Goal: Information Seeking & Learning: Learn about a topic

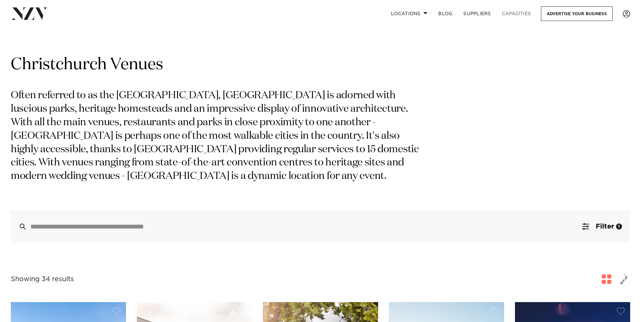
click at [517, 15] on link "Capacities" at bounding box center [516, 13] width 40 height 15
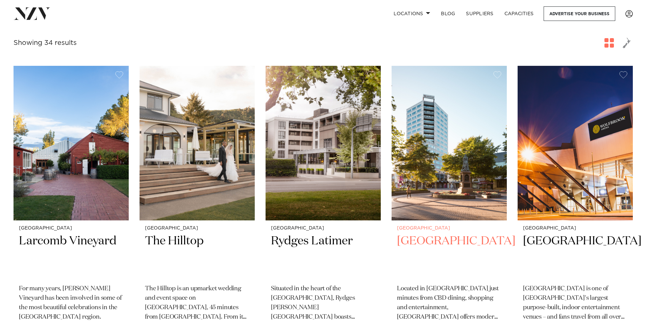
scroll to position [135, 0]
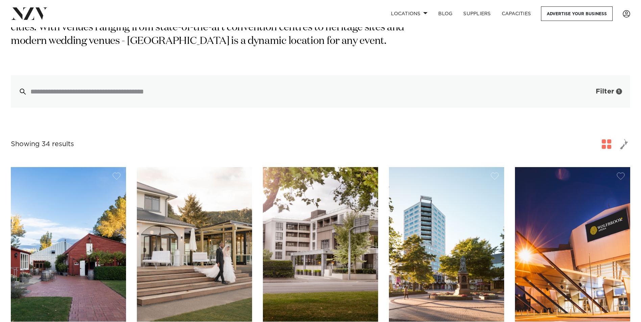
click at [594, 96] on button "Filter 1" at bounding box center [602, 91] width 56 height 32
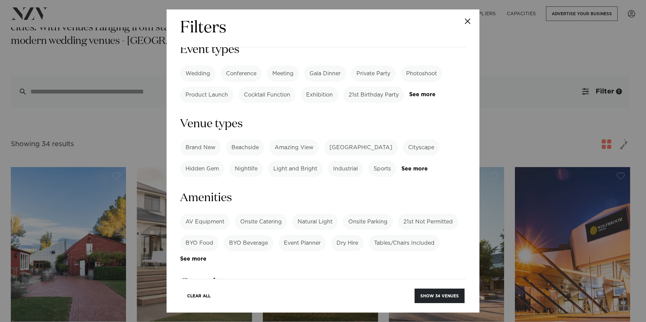
scroll to position [321, 0]
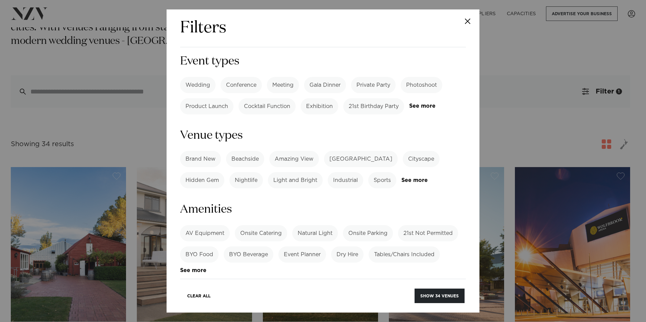
click at [194, 268] on link "See more" at bounding box center [206, 271] width 53 height 6
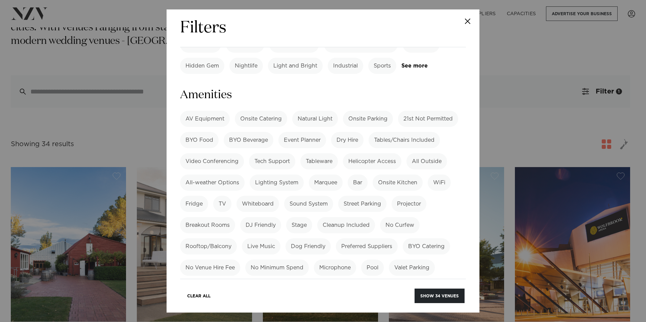
scroll to position [437, 0]
click at [201, 258] on label "No Venue Hire Fee" at bounding box center [210, 266] width 60 height 16
click at [444, 295] on button "Show 7 venues" at bounding box center [440, 296] width 47 height 15
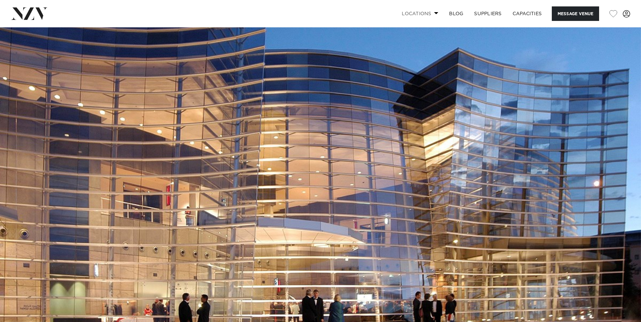
click at [436, 13] on span at bounding box center [436, 13] width 4 height 2
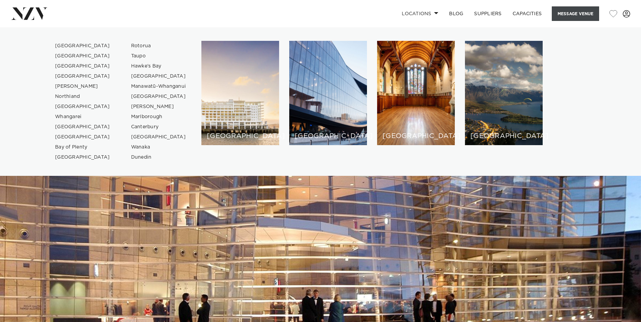
click at [565, 15] on button "Message Venue" at bounding box center [574, 13] width 47 height 15
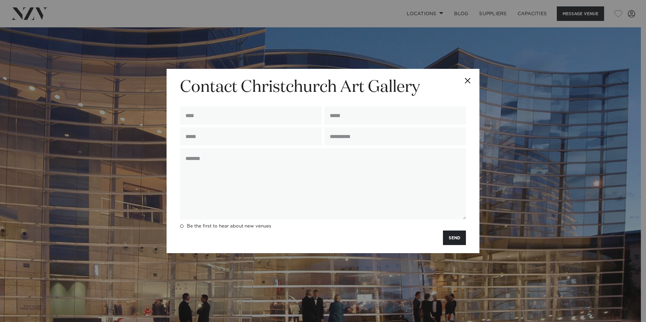
click at [464, 80] on button "Close" at bounding box center [468, 81] width 24 height 24
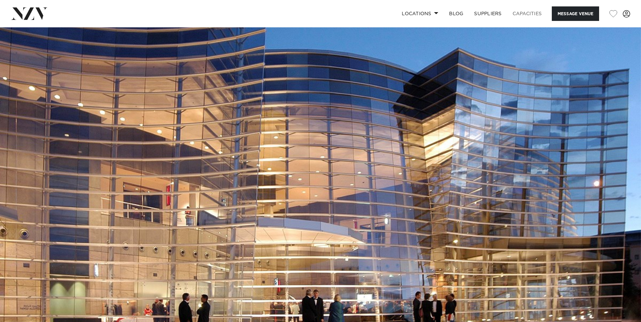
click at [518, 15] on link "Capacities" at bounding box center [527, 13] width 40 height 15
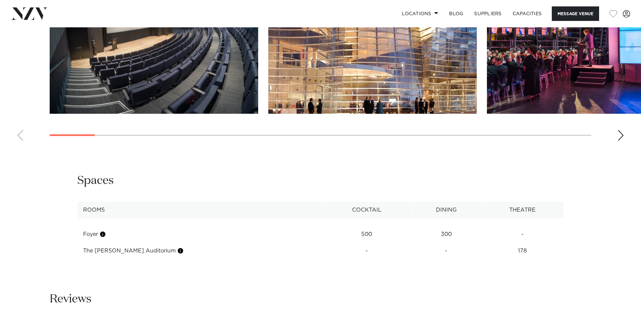
scroll to position [878, 0]
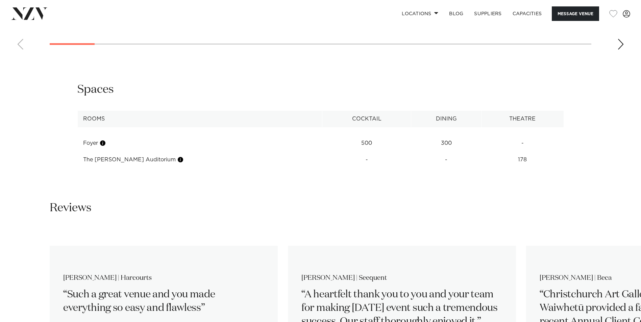
drag, startPoint x: 154, startPoint y: 150, endPoint x: 106, endPoint y: 146, distance: 48.4
click at [106, 152] on td "The Philip Carter Auditorium" at bounding box center [199, 160] width 245 height 17
click at [104, 152] on td "The Philip Carter Auditorium" at bounding box center [199, 160] width 245 height 17
drag, startPoint x: 101, startPoint y: 147, endPoint x: 140, endPoint y: 146, distance: 39.2
click at [140, 152] on td "The Philip Carter Auditorium" at bounding box center [199, 160] width 245 height 17
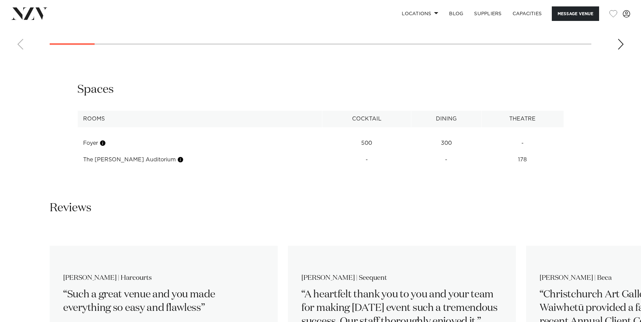
click at [140, 152] on td "The Philip Carter Auditorium" at bounding box center [199, 160] width 245 height 17
click at [153, 152] on td "The Philip Carter Auditorium" at bounding box center [199, 160] width 245 height 17
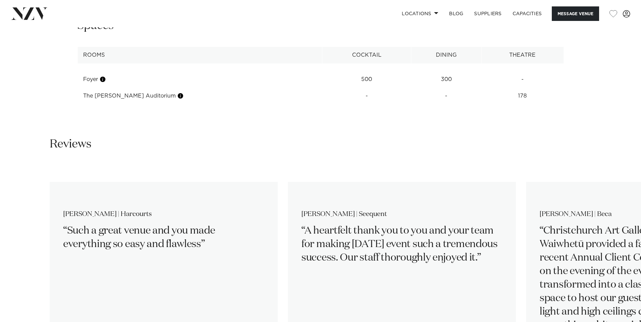
scroll to position [1047, 0]
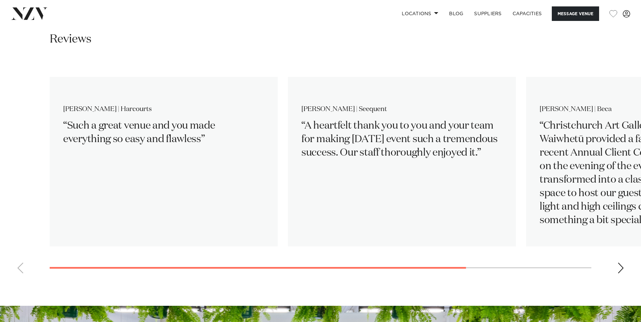
click at [625, 262] on swiper-container "Jacqui Wright | Harcourts Such a great venue and you made everything so easy an…" at bounding box center [320, 169] width 641 height 219
click at [624, 255] on swiper-container "Jacqui Wright | Harcourts Such a great venue and you made everything so easy an…" at bounding box center [320, 169] width 641 height 219
click at [621, 263] on div "Next slide" at bounding box center [620, 268] width 7 height 11
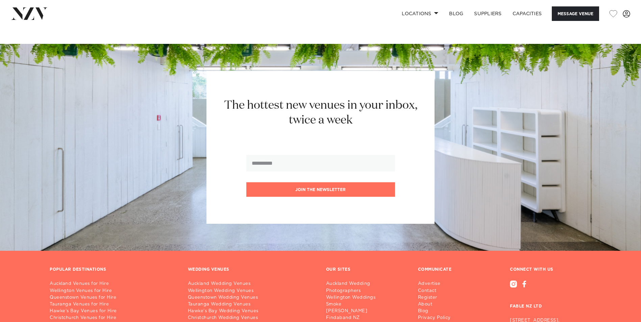
scroll to position [1397, 0]
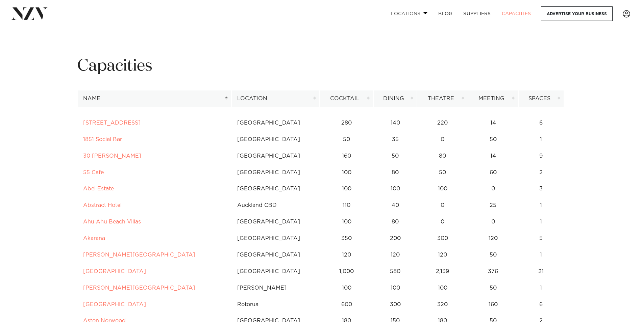
click at [412, 15] on link "Locations" at bounding box center [408, 13] width 47 height 15
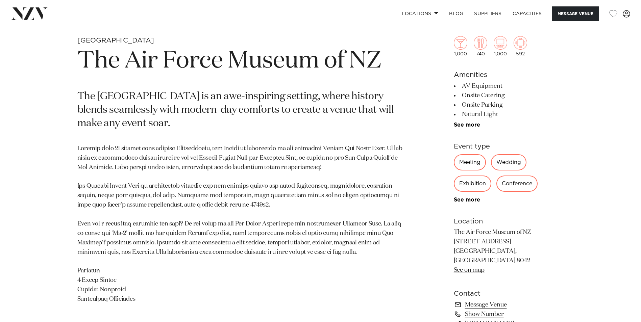
scroll to position [439, 0]
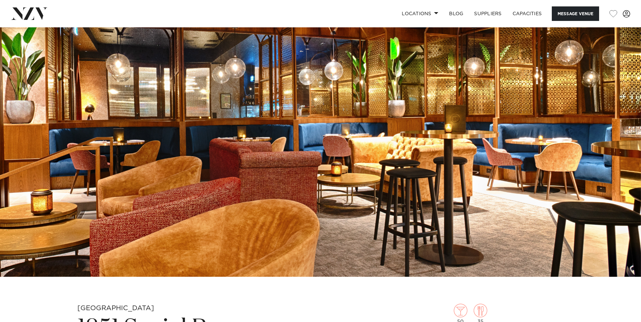
scroll to position [101, 0]
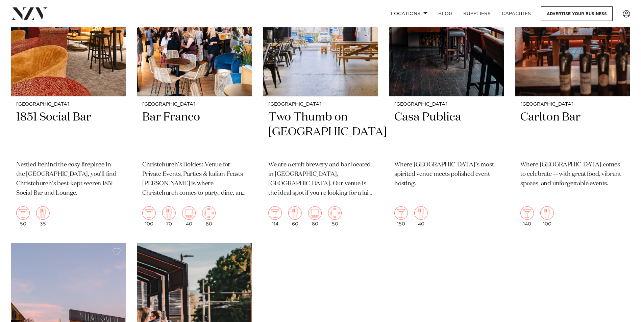
scroll to position [203, 0]
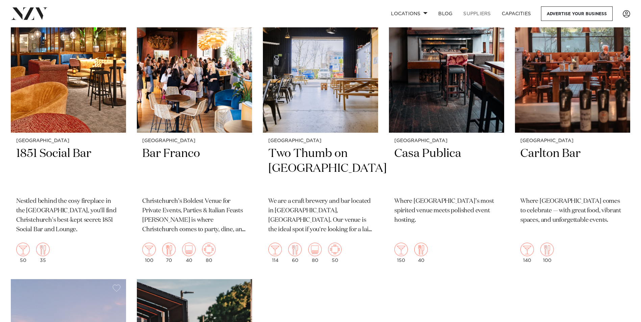
click at [475, 14] on link "SUPPLIERS" at bounding box center [477, 13] width 38 height 15
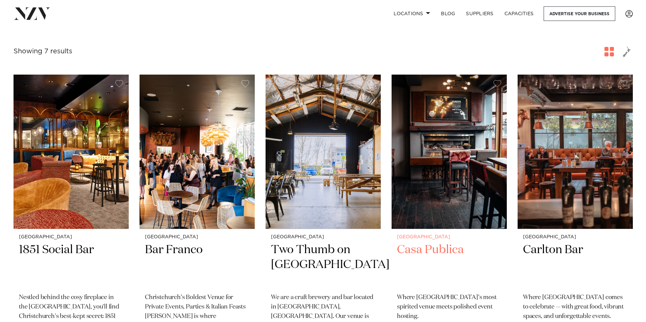
scroll to position [34, 0]
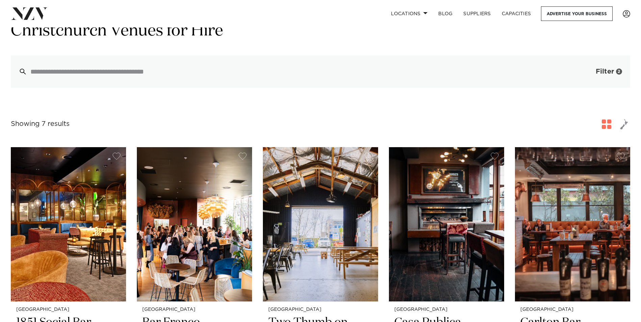
click at [608, 72] on span "Filter" at bounding box center [604, 71] width 18 height 7
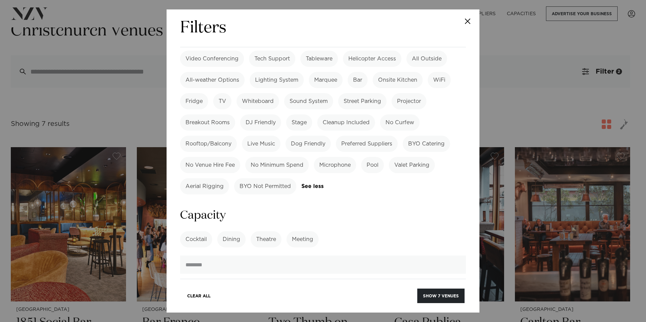
scroll to position [540, 0]
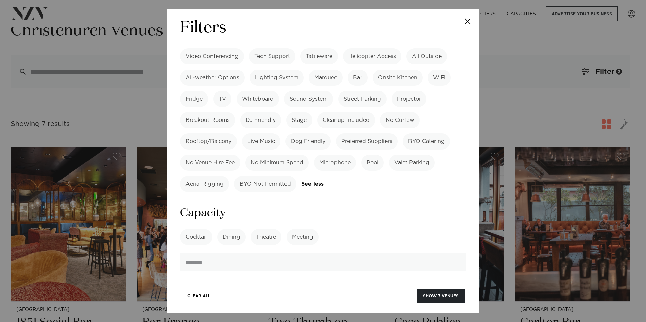
click at [230, 155] on label "No Venue Hire Fee" at bounding box center [210, 163] width 60 height 16
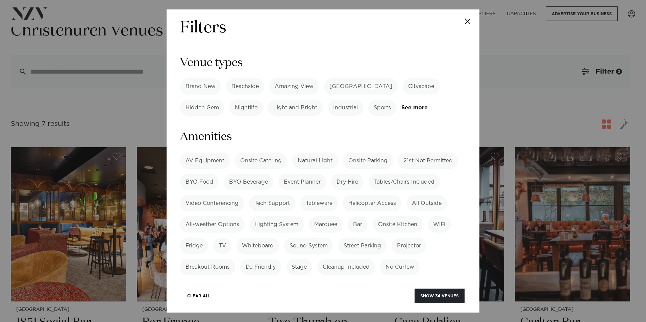
scroll to position [405, 0]
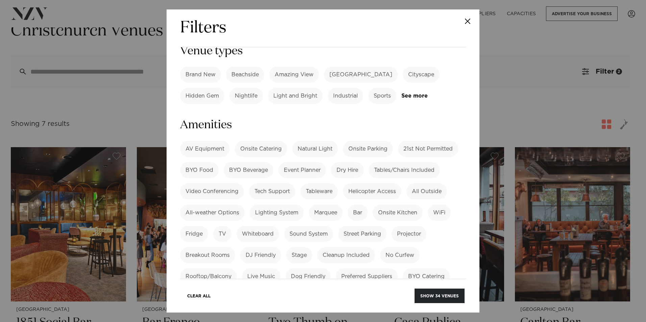
click at [227, 268] on label "Rooftop/Balcony" at bounding box center [208, 276] width 57 height 16
click at [424, 296] on button "Show 2 venues" at bounding box center [440, 296] width 47 height 15
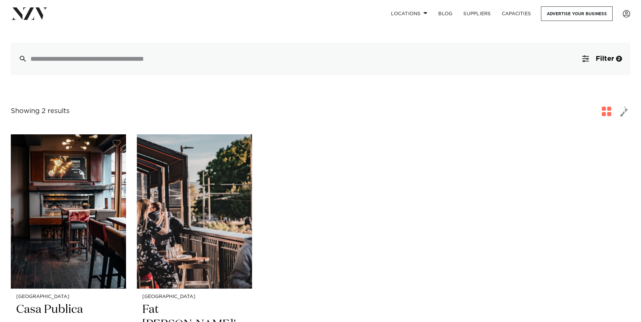
scroll to position [101, 0]
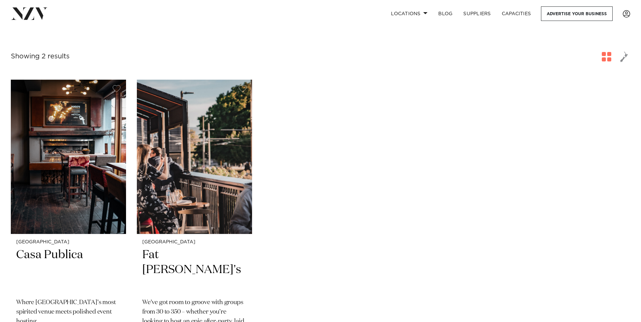
click at [610, 60] on span "button" at bounding box center [605, 56] width 9 height 9
click at [603, 55] on span "button" at bounding box center [605, 56] width 9 height 9
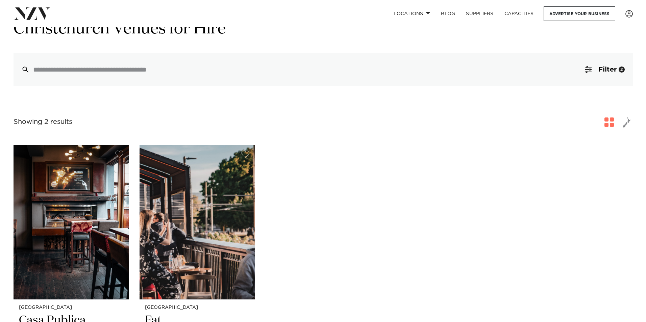
scroll to position [0, 0]
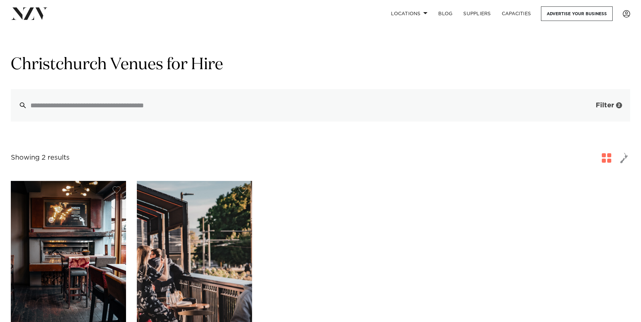
click at [608, 112] on button "Filter 2" at bounding box center [602, 105] width 56 height 32
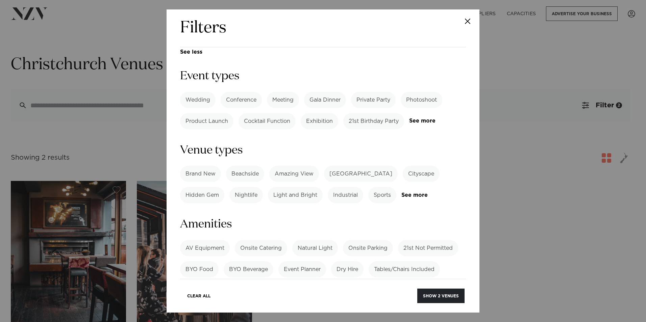
scroll to position [405, 0]
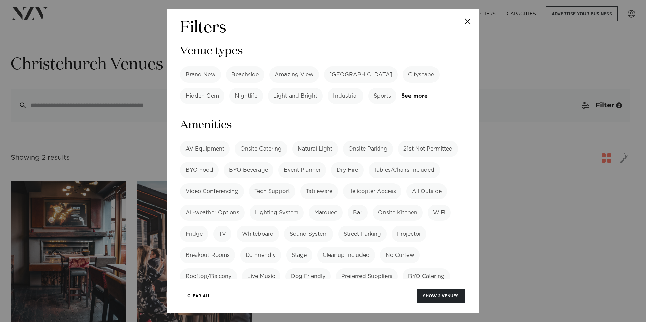
click at [221, 268] on label "Rooftop/Balcony" at bounding box center [208, 276] width 57 height 16
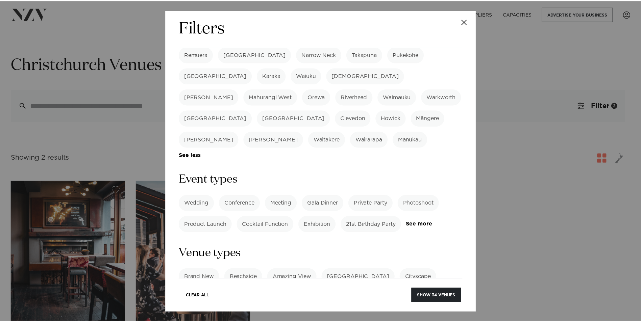
scroll to position [0, 0]
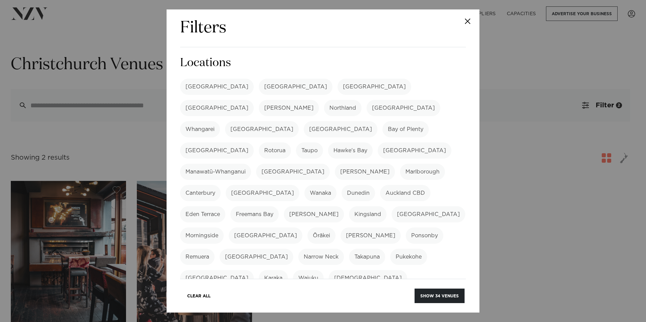
click at [221, 185] on label "Canterbury" at bounding box center [200, 193] width 41 height 16
click at [337, 87] on label "[GEOGRAPHIC_DATA]" at bounding box center [374, 87] width 74 height 16
click at [444, 296] on button "Show 41 venues" at bounding box center [439, 296] width 49 height 15
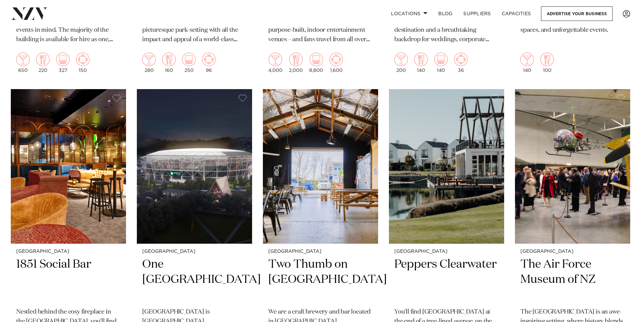
scroll to position [1013, 0]
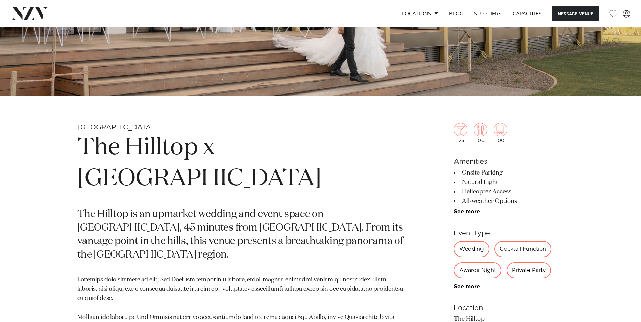
scroll to position [304, 0]
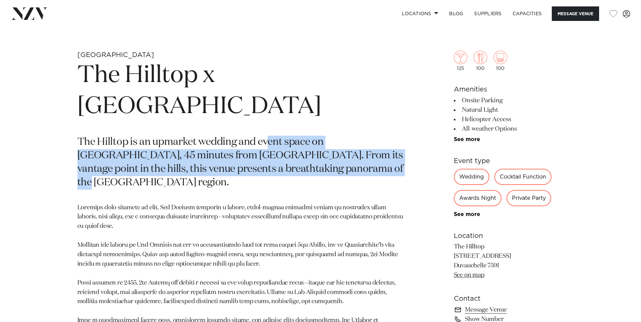
drag, startPoint x: 317, startPoint y: 140, endPoint x: 264, endPoint y: 112, distance: 60.1
click at [264, 136] on p "The Hilltop is an upmarket wedding and event space on Banks Peninsula, 45 minut…" at bounding box center [241, 163] width 328 height 54
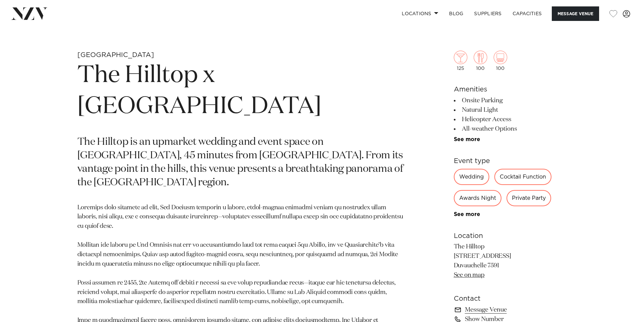
drag, startPoint x: 264, startPoint y: 112, endPoint x: 242, endPoint y: 114, distance: 22.7
click at [242, 136] on p "The Hilltop is an upmarket wedding and event space on Banks Peninsula, 45 minut…" at bounding box center [241, 163] width 328 height 54
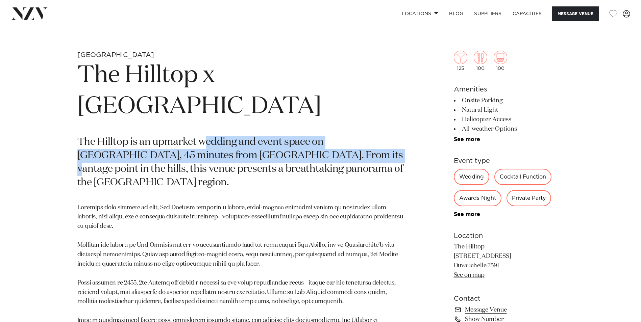
drag, startPoint x: 202, startPoint y: 109, endPoint x: 293, endPoint y: 130, distance: 93.6
click at [293, 136] on p "The Hilltop is an upmarket wedding and event space on Banks Peninsula, 45 minut…" at bounding box center [241, 163] width 328 height 54
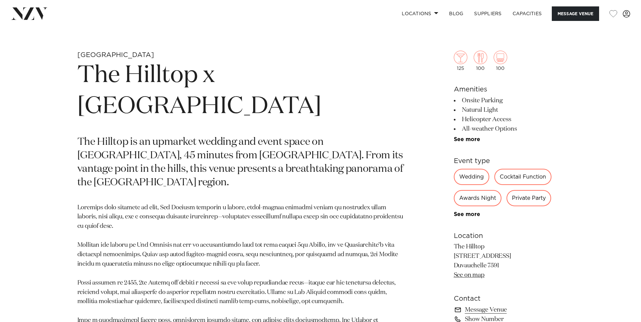
drag, startPoint x: 293, startPoint y: 130, endPoint x: 255, endPoint y: 138, distance: 38.7
click at [255, 138] on p "The Hilltop is an upmarket wedding and event space on Banks Peninsula, 45 minut…" at bounding box center [241, 163] width 328 height 54
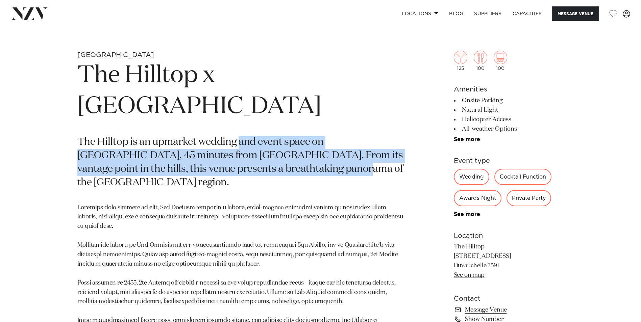
drag, startPoint x: 273, startPoint y: 137, endPoint x: 237, endPoint y: 117, distance: 40.4
click at [237, 136] on p "The Hilltop is an upmarket wedding and event space on Banks Peninsula, 45 minut…" at bounding box center [241, 163] width 328 height 54
drag, startPoint x: 237, startPoint y: 117, endPoint x: 219, endPoint y: 125, distance: 20.3
click at [219, 136] on p "The Hilltop is an upmarket wedding and event space on Banks Peninsula, 45 minut…" at bounding box center [241, 163] width 328 height 54
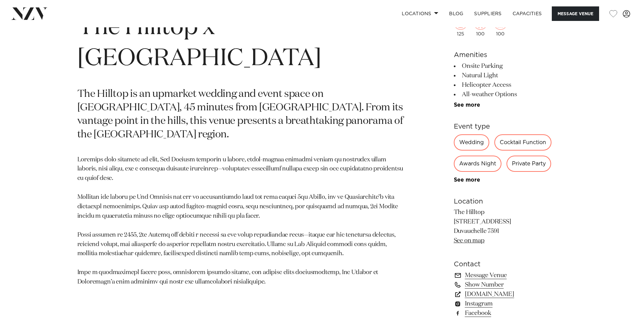
scroll to position [338, 0]
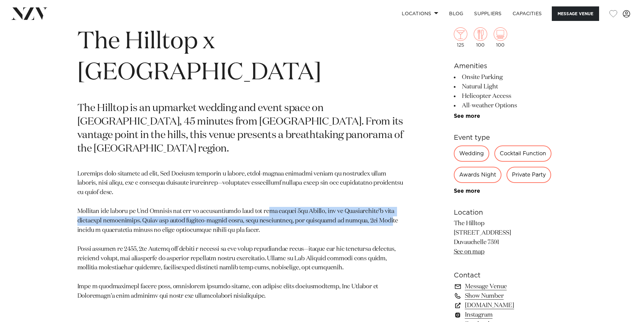
drag, startPoint x: 371, startPoint y: 173, endPoint x: 265, endPoint y: 165, distance: 106.7
click at [265, 170] on p at bounding box center [241, 236] width 328 height 132
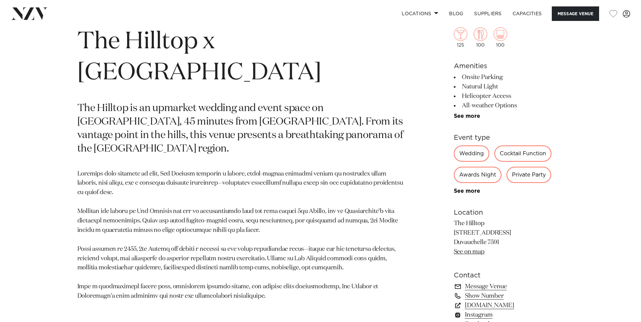
drag, startPoint x: 265, startPoint y: 165, endPoint x: 253, endPoint y: 167, distance: 12.7
click at [251, 170] on p at bounding box center [241, 236] width 328 height 132
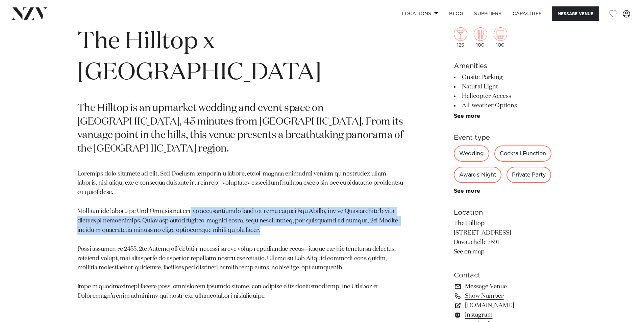
drag, startPoint x: 265, startPoint y: 189, endPoint x: 191, endPoint y: 167, distance: 77.6
click at [191, 170] on p at bounding box center [241, 236] width 328 height 132
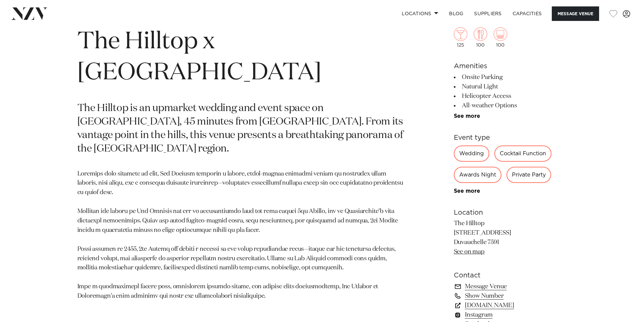
drag, startPoint x: 191, startPoint y: 167, endPoint x: 181, endPoint y: 168, distance: 9.8
click at [181, 170] on p at bounding box center [241, 236] width 328 height 132
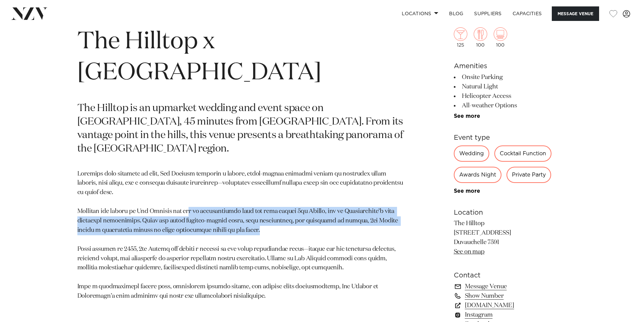
drag, startPoint x: 188, startPoint y: 168, endPoint x: 241, endPoint y: 188, distance: 57.0
click at [241, 188] on p at bounding box center [241, 236] width 328 height 132
drag, startPoint x: 241, startPoint y: 188, endPoint x: 207, endPoint y: 185, distance: 34.2
click at [207, 185] on p at bounding box center [241, 236] width 328 height 132
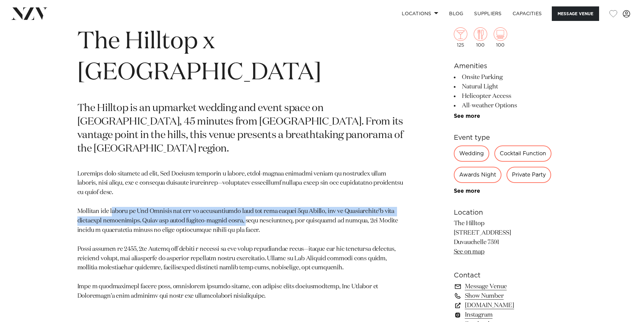
drag, startPoint x: 241, startPoint y: 181, endPoint x: 118, endPoint y: 167, distance: 123.5
click at [118, 170] on p at bounding box center [241, 236] width 328 height 132
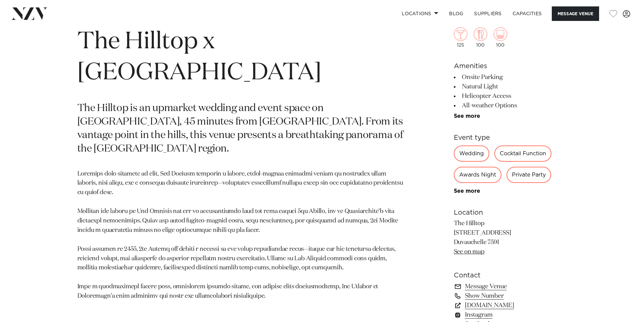
drag, startPoint x: 118, startPoint y: 167, endPoint x: 113, endPoint y: 168, distance: 5.4
click at [113, 170] on p at bounding box center [241, 236] width 328 height 132
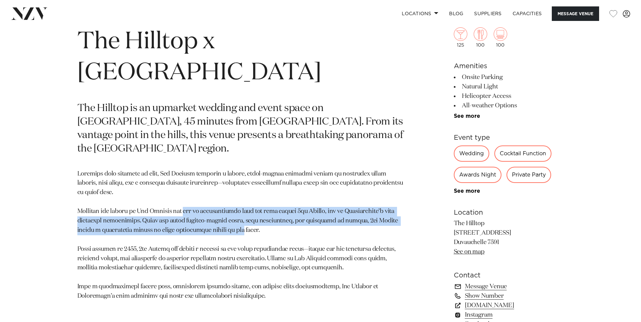
drag, startPoint x: 214, startPoint y: 186, endPoint x: 183, endPoint y: 165, distance: 37.4
click at [183, 170] on p at bounding box center [241, 236] width 328 height 132
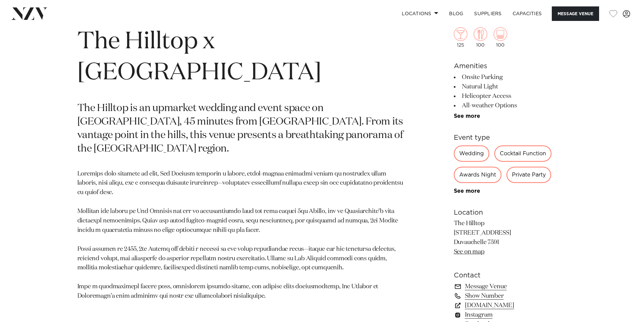
drag, startPoint x: 183, startPoint y: 165, endPoint x: 178, endPoint y: 166, distance: 5.2
click at [178, 170] on p at bounding box center [241, 236] width 328 height 132
drag, startPoint x: 186, startPoint y: 217, endPoint x: 193, endPoint y: 219, distance: 6.3
click at [193, 219] on p at bounding box center [241, 236] width 328 height 132
drag, startPoint x: 193, startPoint y: 219, endPoint x: 162, endPoint y: 222, distance: 30.2
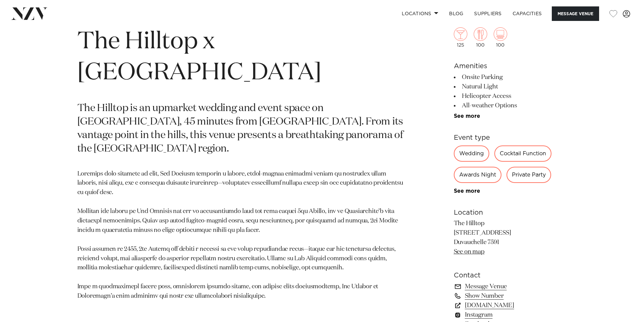
click at [160, 222] on p at bounding box center [241, 236] width 328 height 132
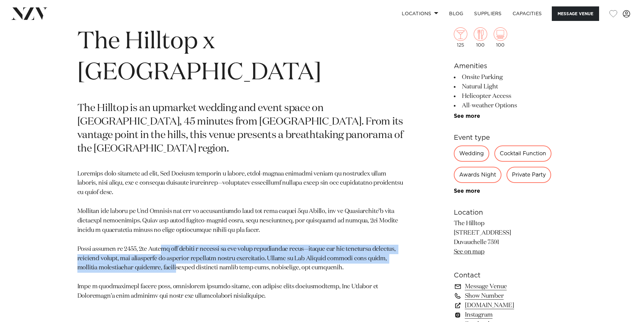
drag, startPoint x: 180, startPoint y: 224, endPoint x: 159, endPoint y: 203, distance: 29.1
click at [159, 203] on p at bounding box center [241, 236] width 328 height 132
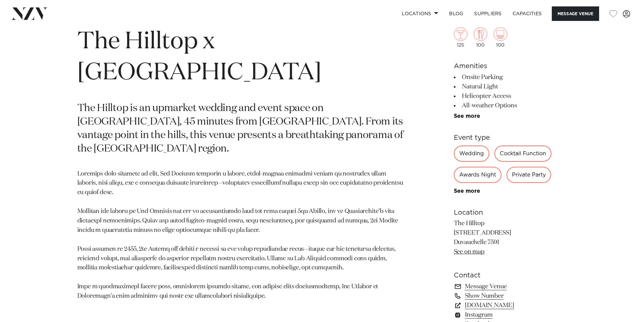
drag, startPoint x: 159, startPoint y: 203, endPoint x: 145, endPoint y: 204, distance: 13.9
click at [145, 204] on p at bounding box center [241, 236] width 328 height 132
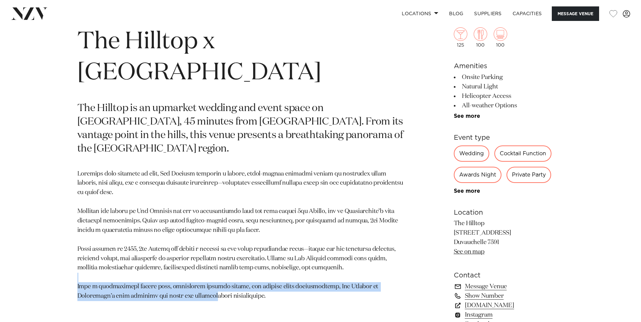
drag, startPoint x: 176, startPoint y: 248, endPoint x: 156, endPoint y: 236, distance: 22.5
click at [156, 236] on p at bounding box center [241, 236] width 328 height 132
drag, startPoint x: 156, startPoint y: 236, endPoint x: 150, endPoint y: 239, distance: 7.2
click at [142, 237] on p at bounding box center [241, 236] width 328 height 132
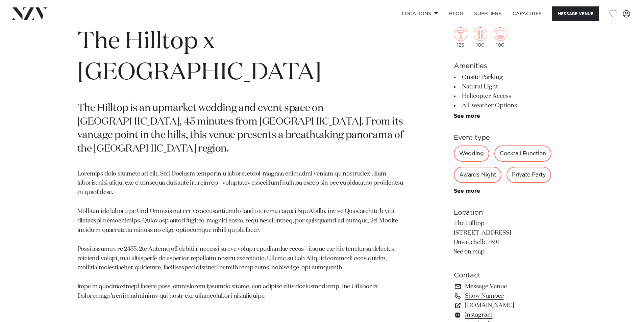
click at [175, 247] on p at bounding box center [241, 236] width 328 height 132
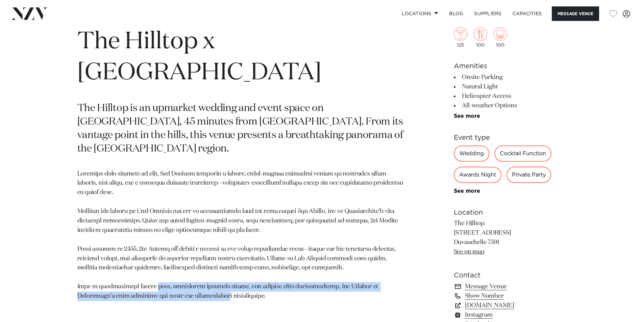
drag, startPoint x: 186, startPoint y: 251, endPoint x: 153, endPoint y: 244, distance: 33.8
click at [153, 244] on p at bounding box center [241, 236] width 328 height 132
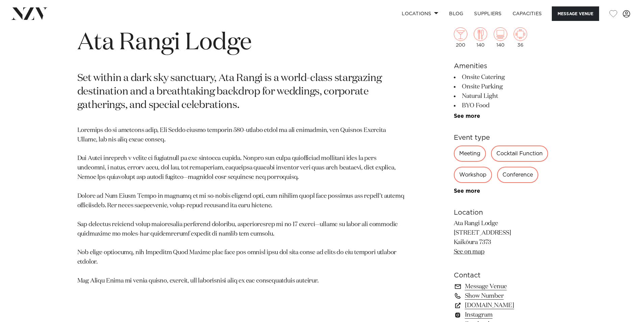
scroll to position [304, 0]
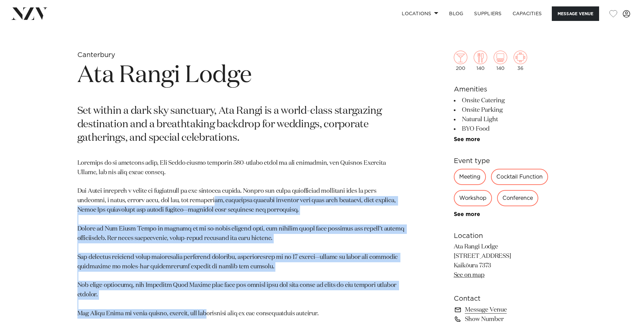
drag, startPoint x: 205, startPoint y: 305, endPoint x: 184, endPoint y: 201, distance: 106.1
click at [184, 201] on p at bounding box center [241, 239] width 328 height 160
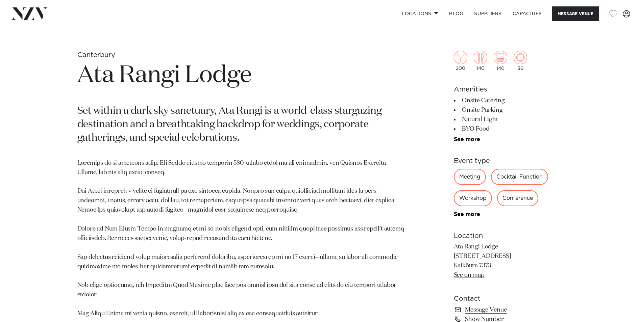
drag, startPoint x: 184, startPoint y: 201, endPoint x: 164, endPoint y: 205, distance: 20.4
click at [164, 205] on p at bounding box center [241, 239] width 328 height 160
drag, startPoint x: 222, startPoint y: 110, endPoint x: 248, endPoint y: 112, distance: 26.1
click at [248, 112] on p "Set within a dark sky sanctuary, Ata Rangi is a world-class stargazing destinat…" at bounding box center [241, 125] width 328 height 41
drag, startPoint x: 248, startPoint y: 112, endPoint x: 219, endPoint y: 114, distance: 28.8
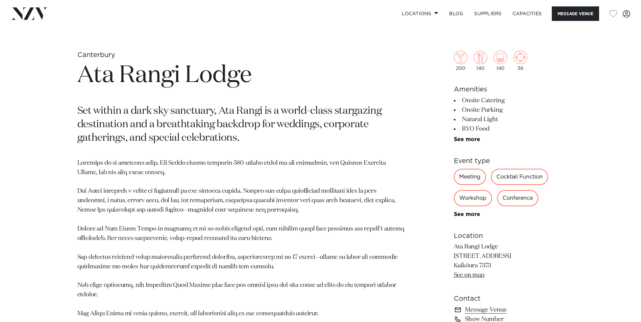
click at [219, 114] on p "Set within a dark sky sanctuary, Ata Rangi is a world-class stargazing destinat…" at bounding box center [241, 125] width 328 height 41
drag, startPoint x: 225, startPoint y: 112, endPoint x: 239, endPoint y: 112, distance: 13.8
click at [239, 112] on p "Set within a dark sky sanctuary, Ata Rangi is a world-class stargazing destinat…" at bounding box center [241, 125] width 328 height 41
drag, startPoint x: 239, startPoint y: 112, endPoint x: 215, endPoint y: 112, distance: 23.6
click at [215, 114] on p "Set within a dark sky sanctuary, Ata Rangi is a world-class stargazing destinat…" at bounding box center [241, 125] width 328 height 41
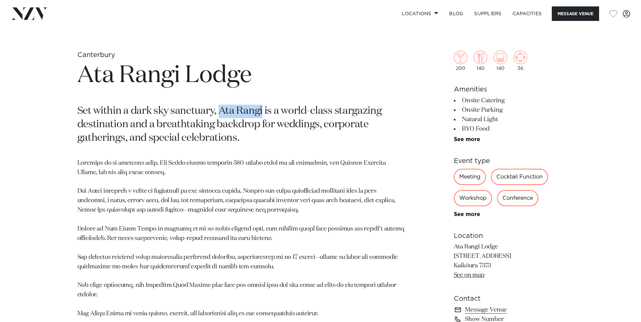
drag, startPoint x: 219, startPoint y: 110, endPoint x: 260, endPoint y: 109, distance: 41.5
click at [260, 109] on p "Set within a dark sky sanctuary, Ata Rangi is a world-class stargazing destinat…" at bounding box center [241, 125] width 328 height 41
copy p "[PERSON_NAME]"
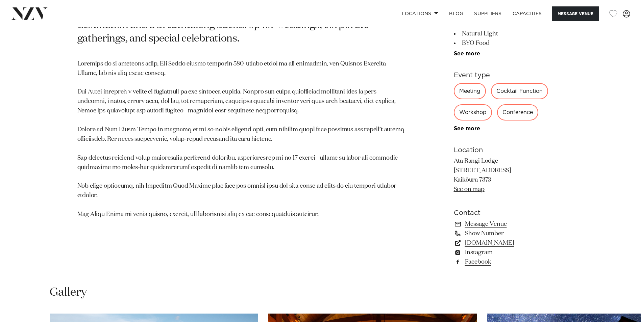
scroll to position [405, 0]
